Goal: Task Accomplishment & Management: Manage account settings

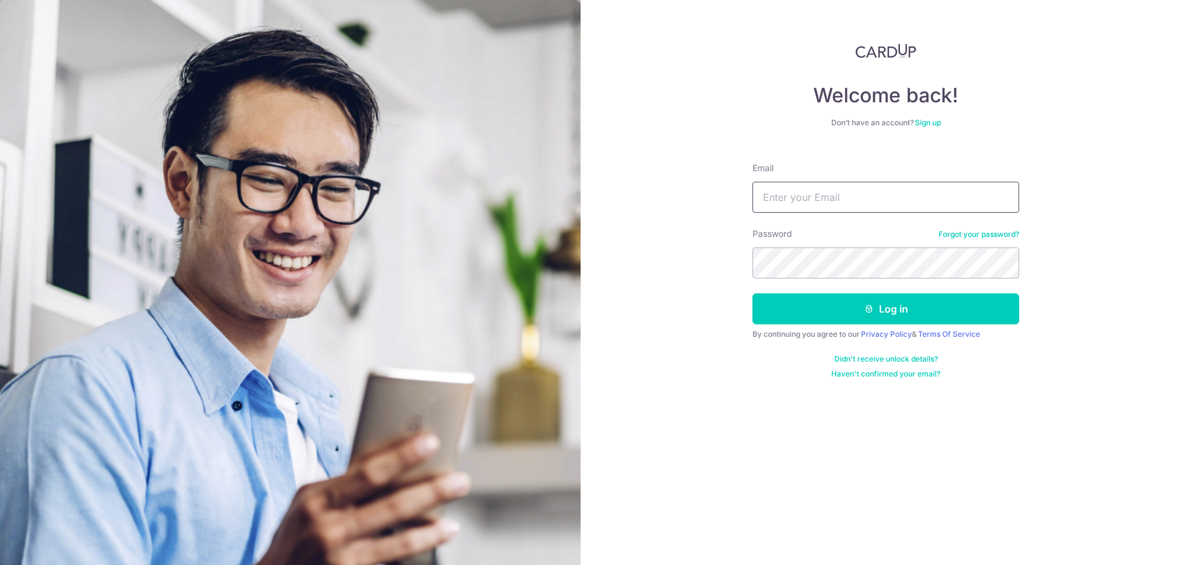
drag, startPoint x: 0, startPoint y: 0, endPoint x: 812, endPoint y: 203, distance: 836.8
click at [812, 203] on input "Email" at bounding box center [885, 197] width 267 height 31
type input "[EMAIL_ADDRESS][DOMAIN_NAME]"
click at [752, 293] on button "Log in" at bounding box center [885, 308] width 267 height 31
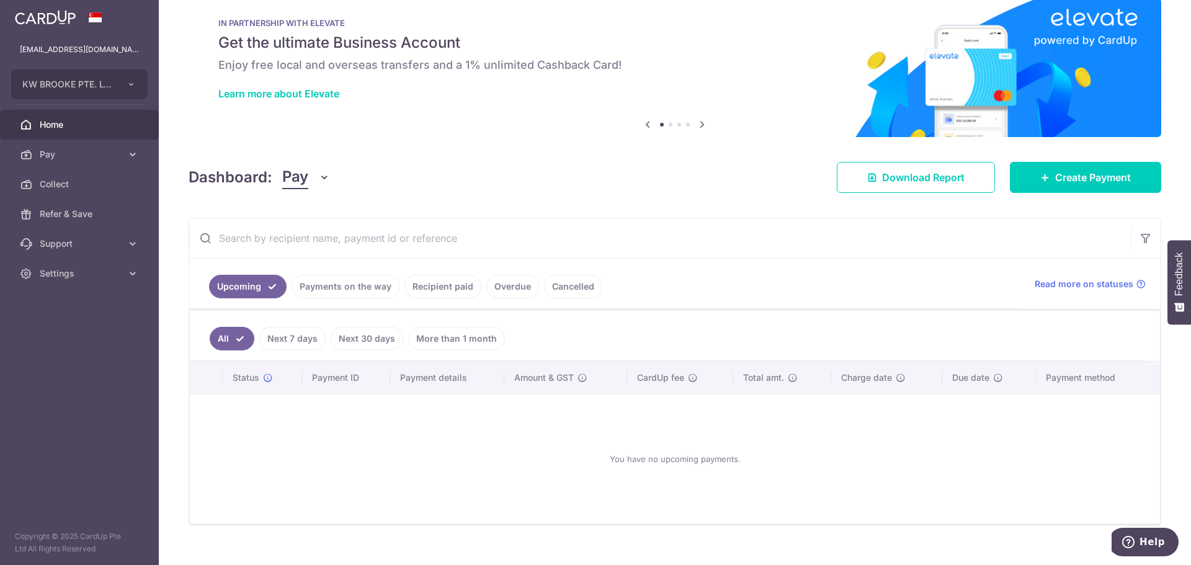
scroll to position [41, 0]
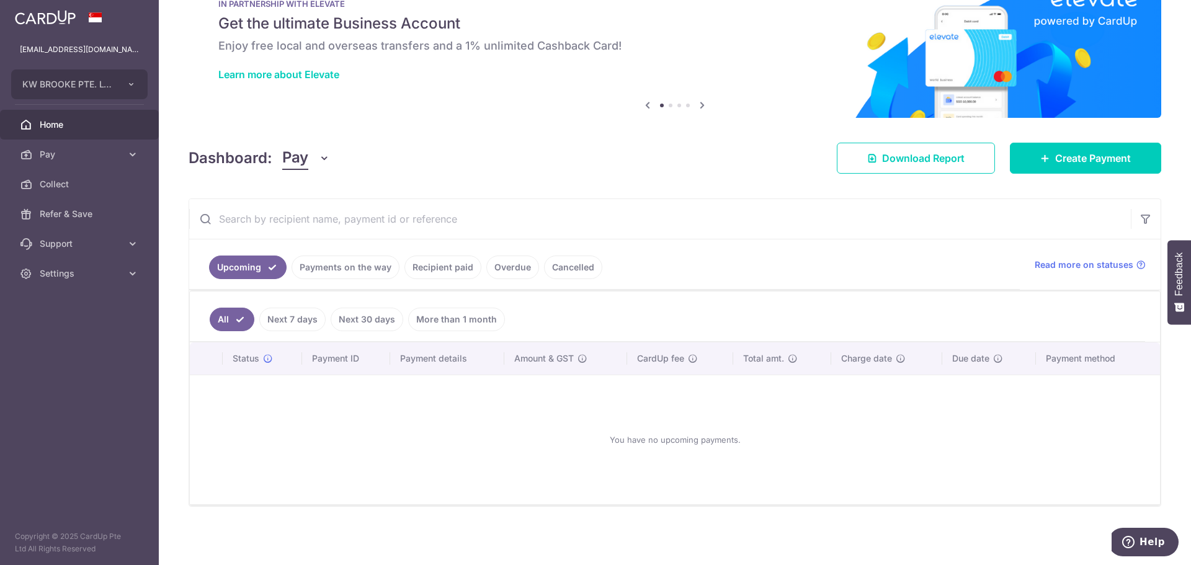
click at [443, 316] on link "More than 1 month" at bounding box center [456, 320] width 97 height 24
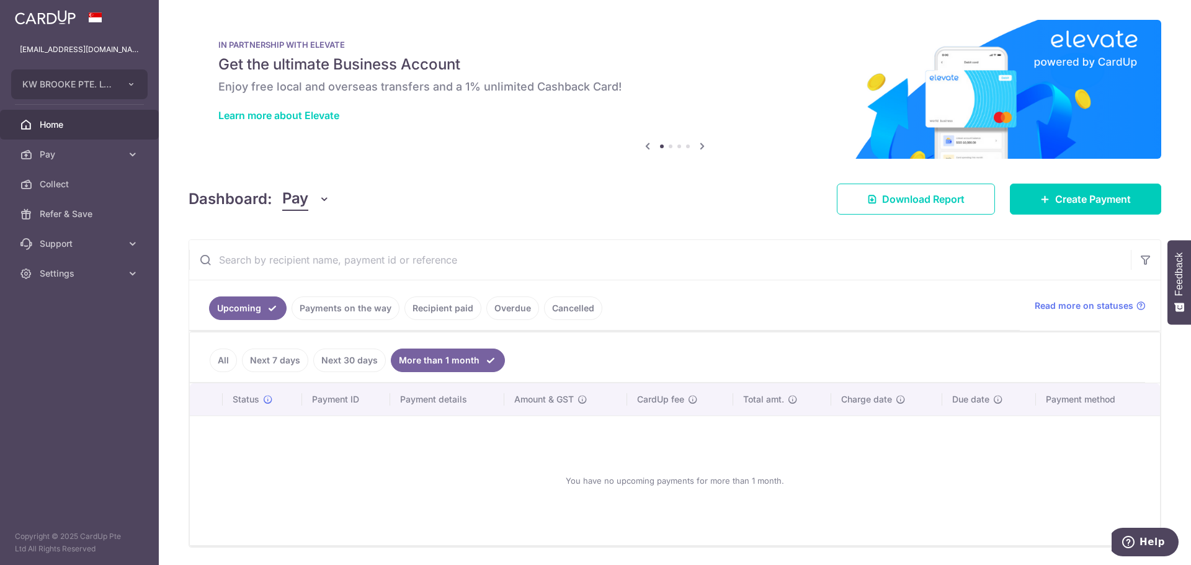
click at [220, 359] on link "All" at bounding box center [223, 360] width 27 height 24
click at [438, 306] on link "Recipient paid" at bounding box center [442, 308] width 77 height 24
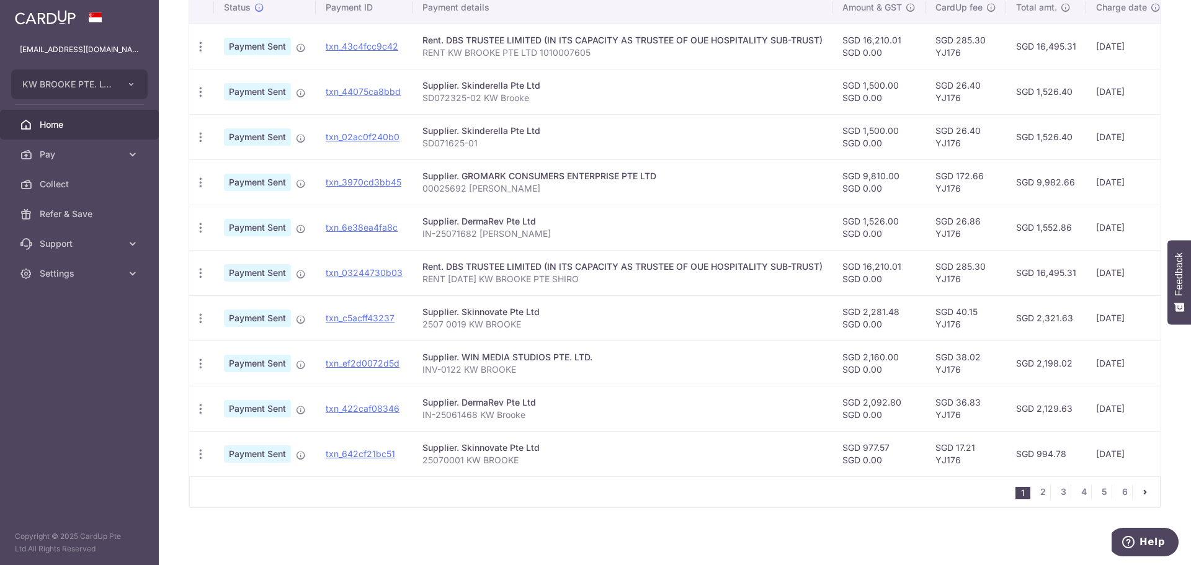
scroll to position [347, 0]
click at [1145, 490] on link "pager" at bounding box center [1144, 490] width 15 height 15
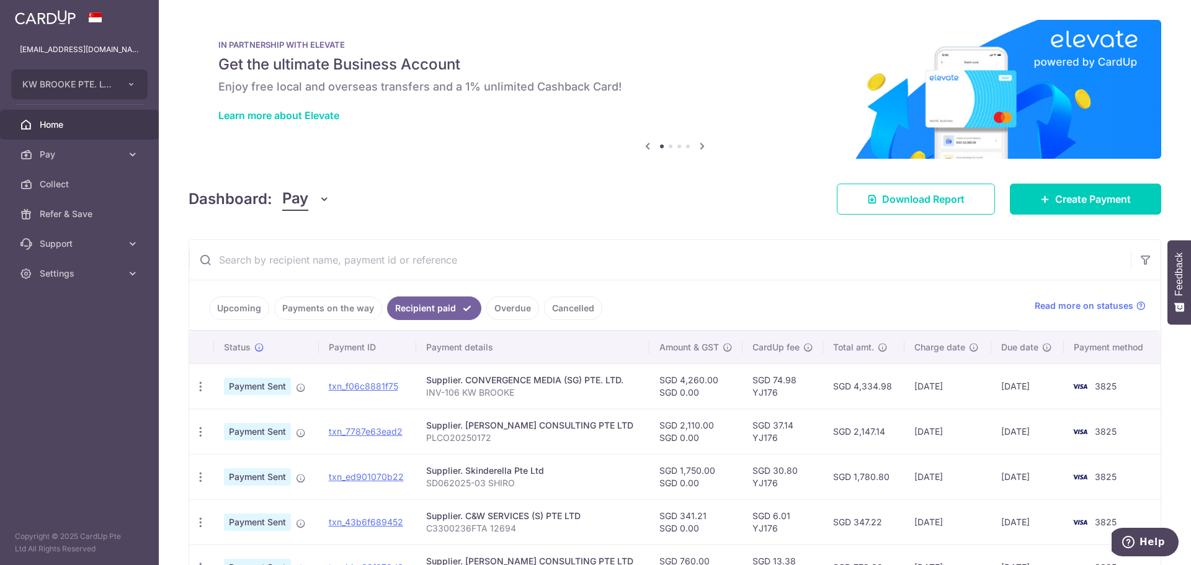
click at [525, 251] on input "text" at bounding box center [659, 260] width 941 height 40
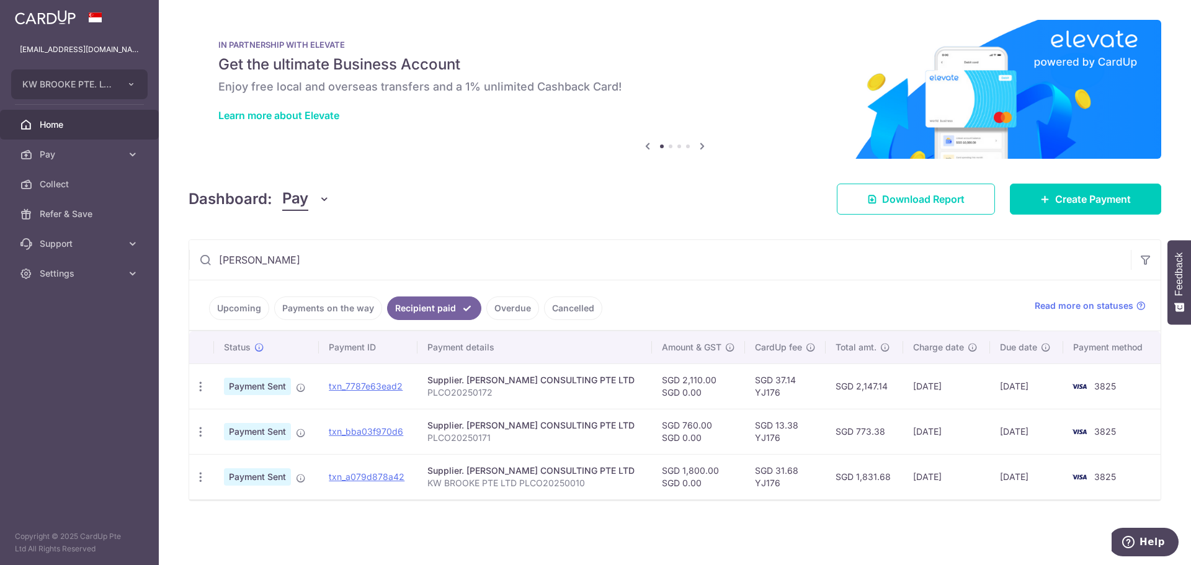
type input "peter"
